Goal: Task Accomplishment & Management: Use online tool/utility

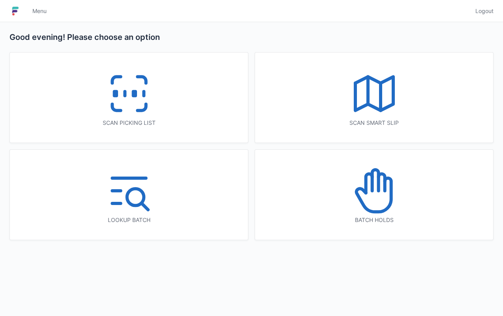
click at [212, 128] on div "Scan picking list" at bounding box center [129, 98] width 238 height 90
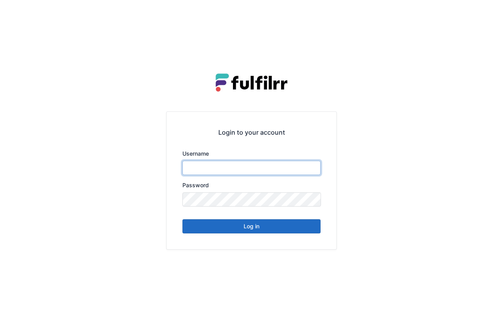
type input "*******"
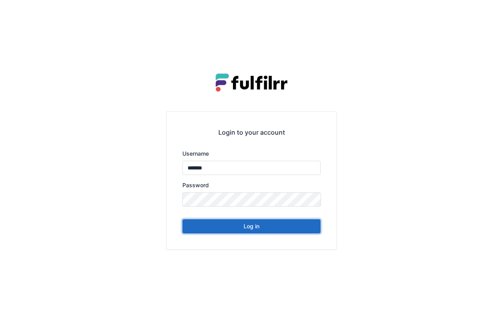
click at [250, 231] on button "Log in" at bounding box center [251, 226] width 138 height 14
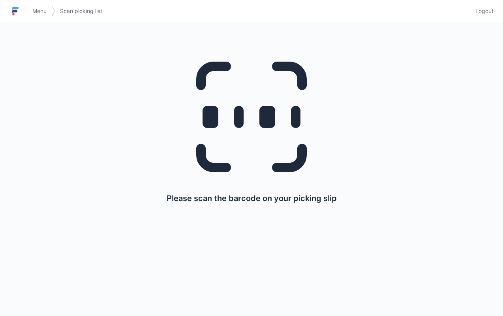
click at [321, 206] on div "Please scan the barcode on your picking slip" at bounding box center [251, 124] width 465 height 204
click at [37, 18] on link "Menu" at bounding box center [40, 11] width 24 height 14
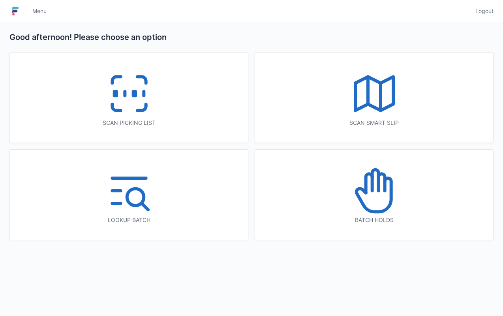
click at [150, 99] on icon at bounding box center [129, 93] width 51 height 51
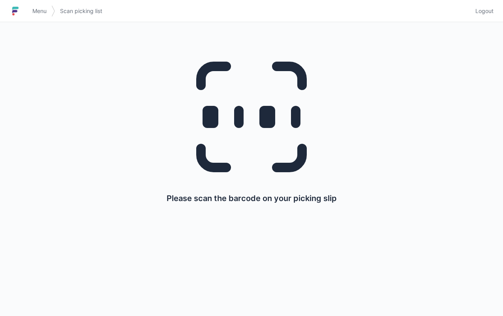
click at [36, 15] on link "Menu" at bounding box center [40, 11] width 24 height 14
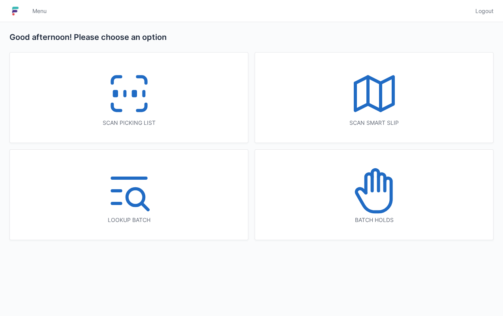
click at [148, 111] on icon at bounding box center [129, 93] width 51 height 51
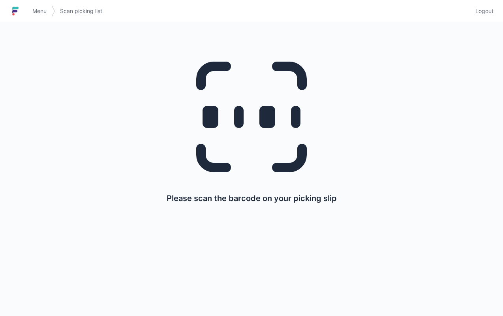
click at [49, 11] on link "Menu" at bounding box center [40, 11] width 24 height 14
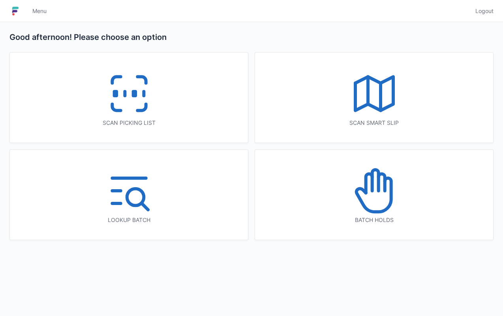
click at [161, 126] on div "Scan picking list" at bounding box center [129, 123] width 206 height 8
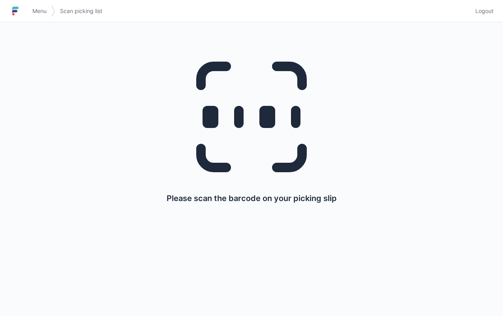
click at [0, 270] on div "Please scan the barcode on your picking slip" at bounding box center [251, 169] width 503 height 294
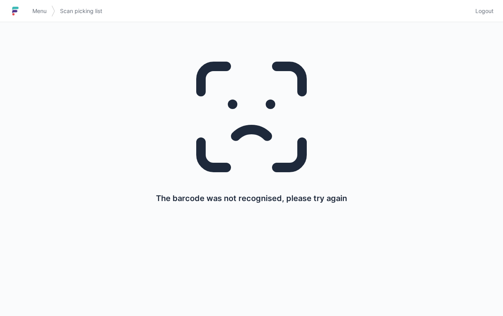
click at [36, 14] on span "Menu" at bounding box center [39, 11] width 14 height 8
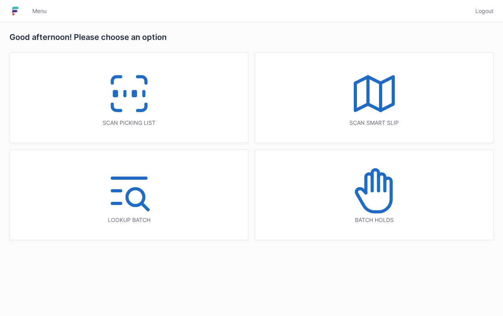
click at [147, 108] on icon at bounding box center [129, 93] width 51 height 51
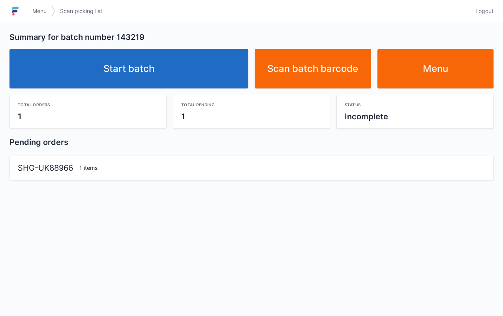
click at [203, 71] on link "Start batch" at bounding box center [128, 68] width 239 height 39
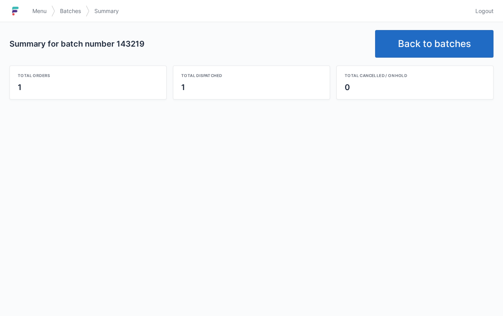
click at [20, 9] on img at bounding box center [15, 11] width 12 height 13
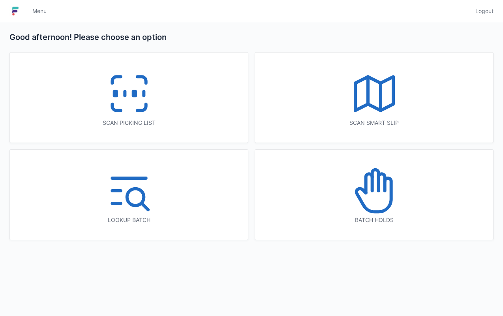
click at [163, 113] on div "Scan picking list" at bounding box center [129, 98] width 238 height 90
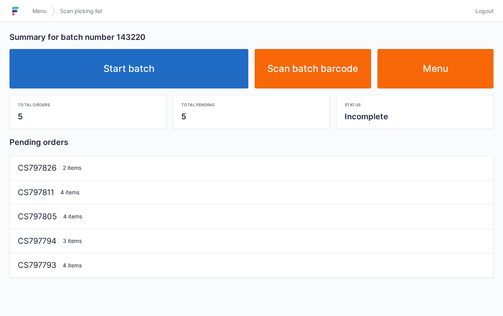
click at [186, 74] on link "Start batch" at bounding box center [128, 68] width 239 height 39
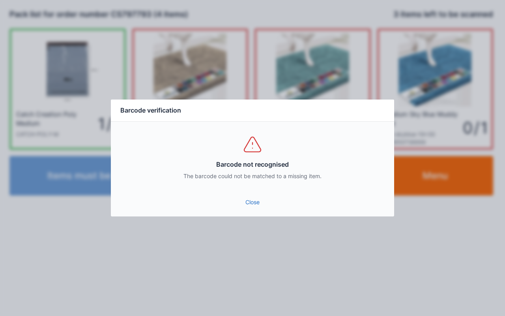
click at [261, 206] on link "Close" at bounding box center [252, 202] width 271 height 14
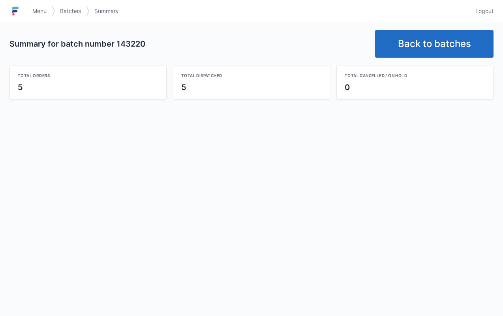
click at [41, 17] on link "Menu" at bounding box center [40, 11] width 24 height 14
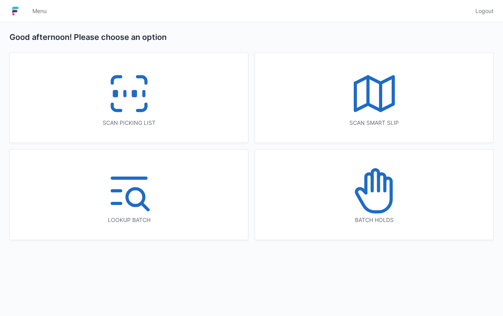
click at [151, 116] on icon at bounding box center [129, 93] width 51 height 51
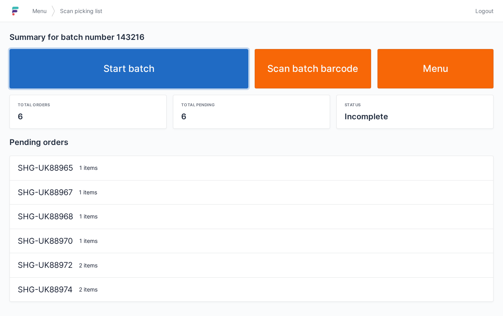
click at [195, 59] on link "Start batch" at bounding box center [128, 68] width 239 height 39
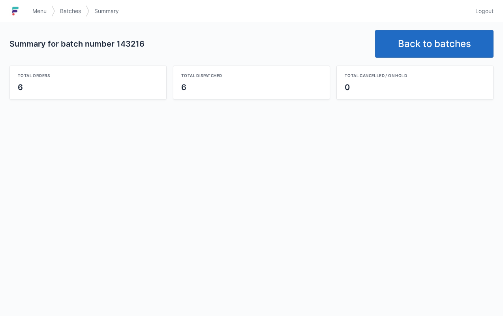
click at [40, 17] on link "Menu" at bounding box center [40, 11] width 24 height 14
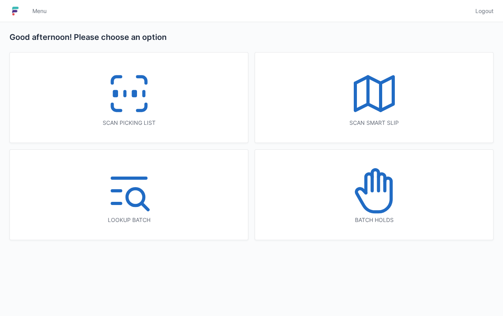
click at [152, 107] on icon at bounding box center [129, 93] width 51 height 51
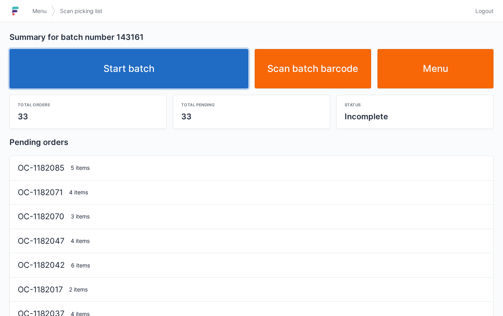
click at [198, 68] on link "Start batch" at bounding box center [128, 68] width 239 height 39
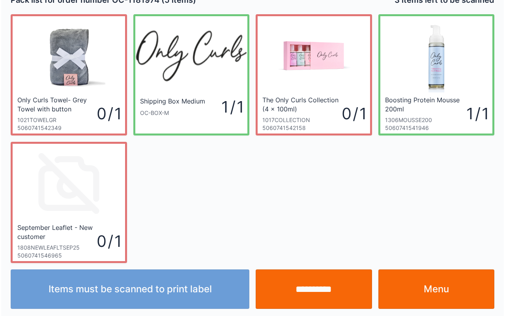
scroll to position [14, 0]
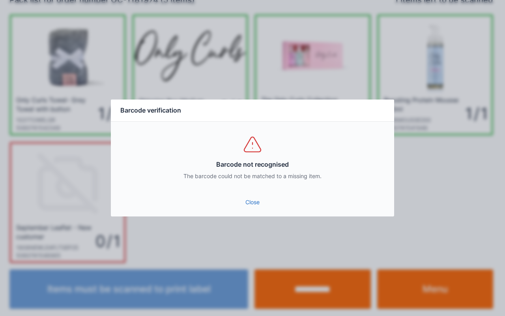
click at [260, 195] on link "Close" at bounding box center [252, 202] width 271 height 14
click at [245, 200] on link "Close" at bounding box center [252, 202] width 271 height 14
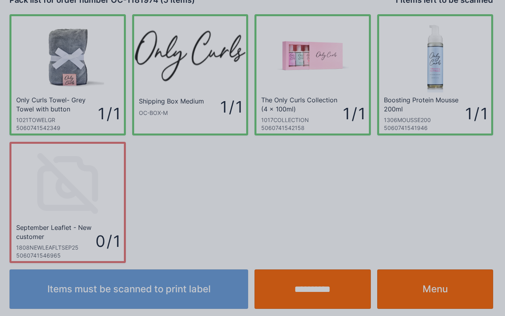
click at [239, 199] on link "Close" at bounding box center [252, 196] width 271 height 14
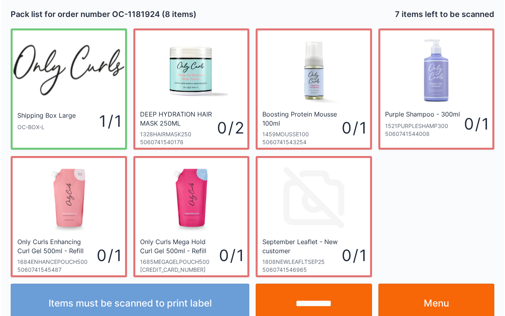
scroll to position [14, 0]
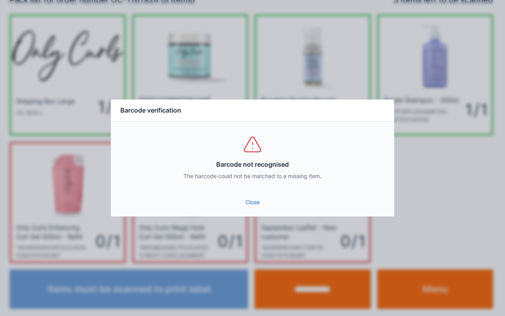
click at [246, 195] on link "Close" at bounding box center [252, 202] width 271 height 14
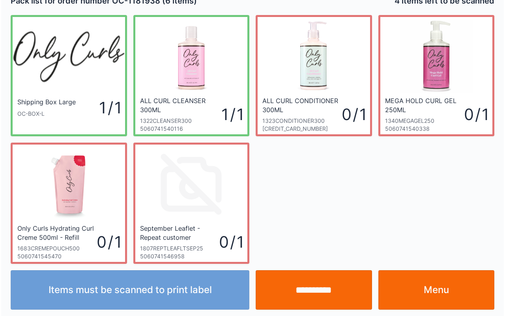
scroll to position [14, 0]
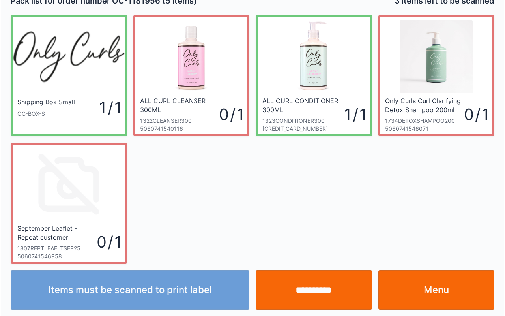
scroll to position [14, 0]
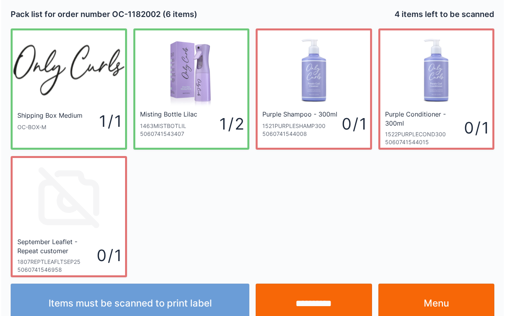
scroll to position [14, 0]
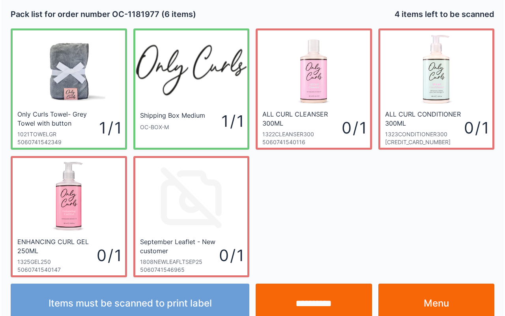
scroll to position [14, 0]
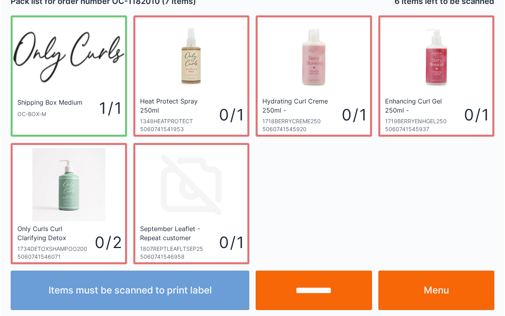
scroll to position [14, 0]
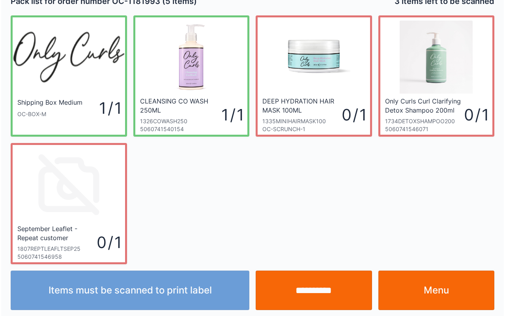
scroll to position [14, 0]
